Goal: Find specific page/section: Find specific page/section

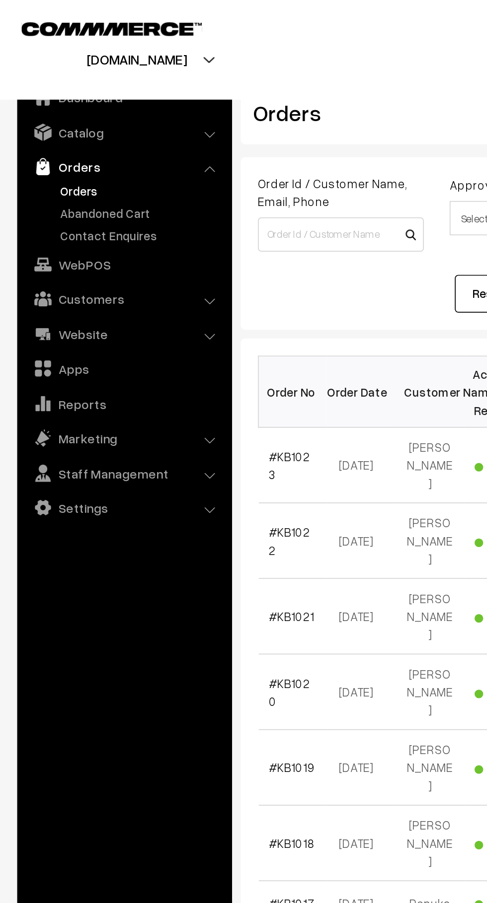
click at [70, 120] on link "Abandoned Cart" at bounding box center [81, 123] width 98 height 10
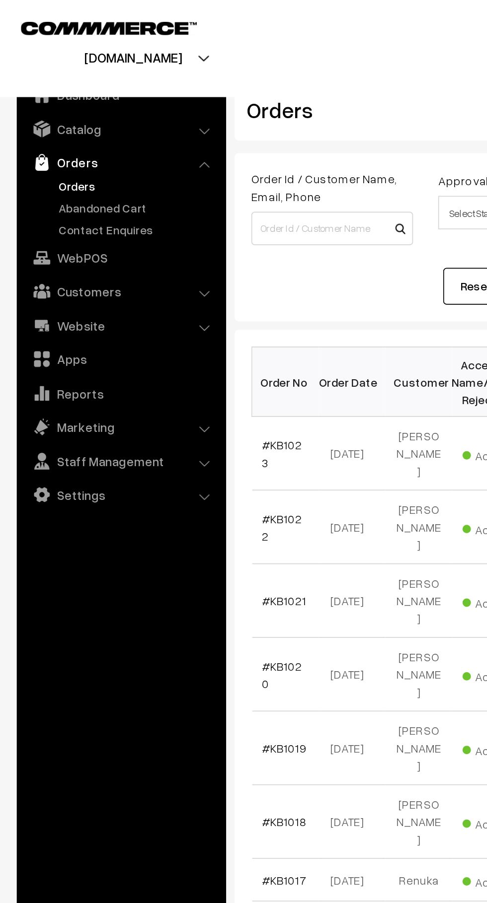
click at [40, 124] on link "Abandoned Cart" at bounding box center [81, 123] width 98 height 10
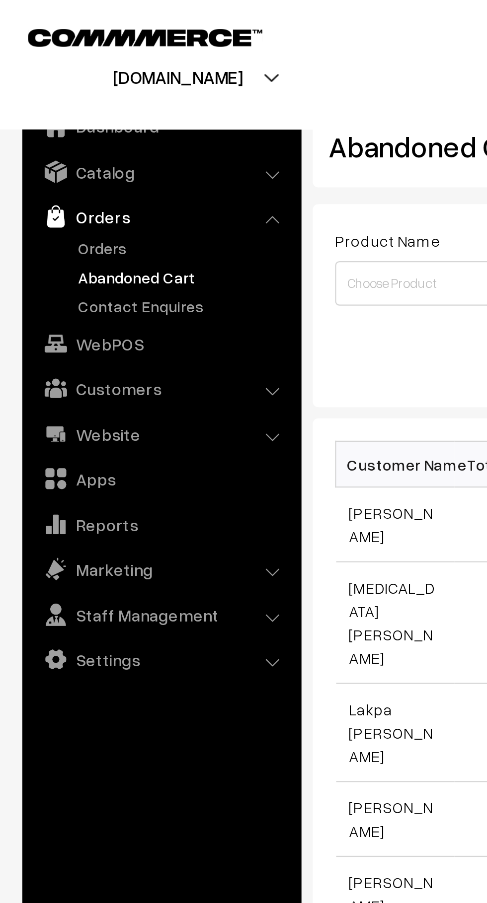
click at [41, 176] on link "Customers" at bounding box center [71, 173] width 118 height 18
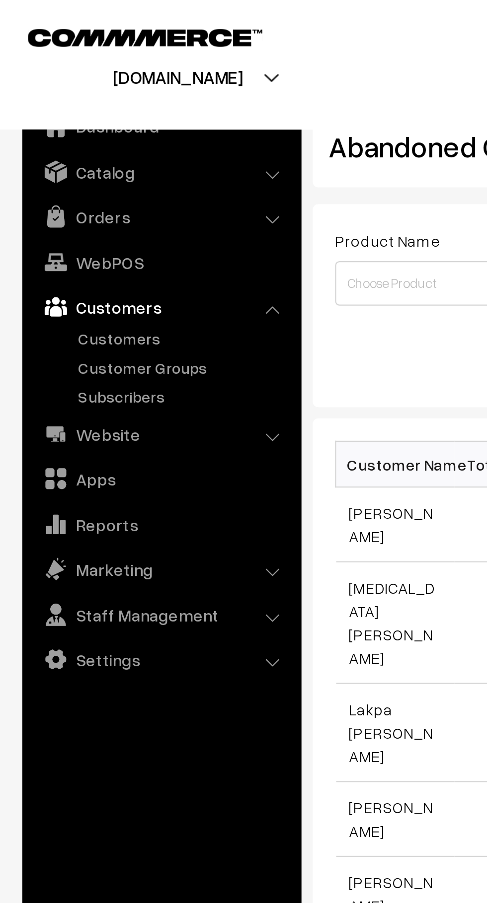
click at [34, 101] on link "Orders" at bounding box center [71, 96] width 118 height 18
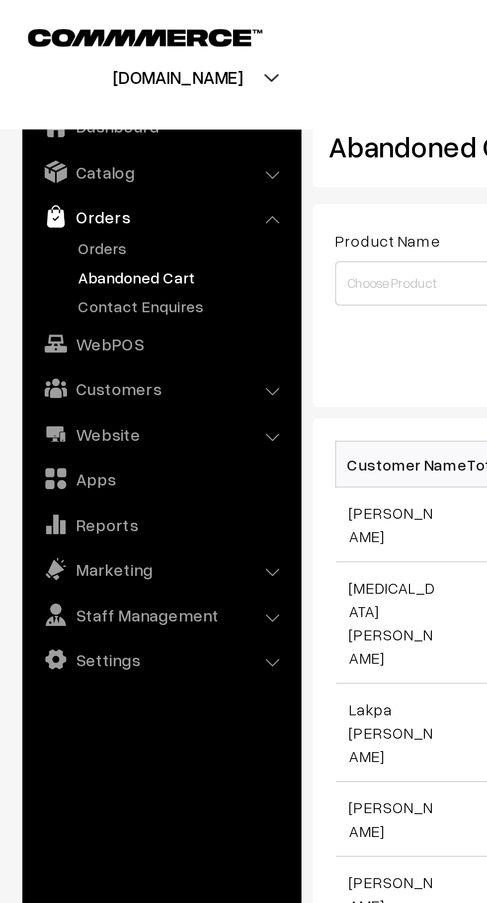
click at [35, 114] on link "Orders" at bounding box center [81, 110] width 98 height 10
